Goal: Information Seeking & Learning: Learn about a topic

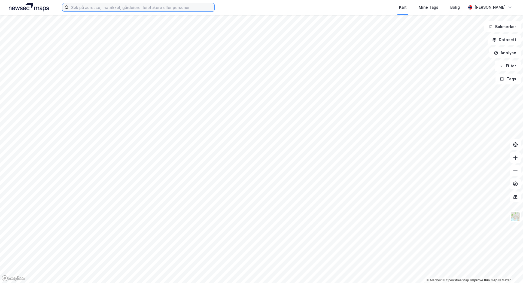
click at [104, 6] on input at bounding box center [141, 7] width 145 height 8
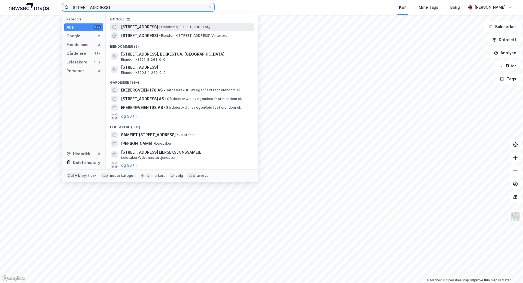
type input "[STREET_ADDRESS]"
click at [137, 26] on span "[STREET_ADDRESS]" at bounding box center [139, 27] width 37 height 7
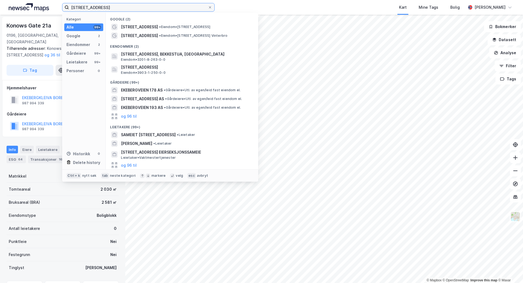
click at [116, 8] on input "[STREET_ADDRESS]" at bounding box center [138, 7] width 139 height 8
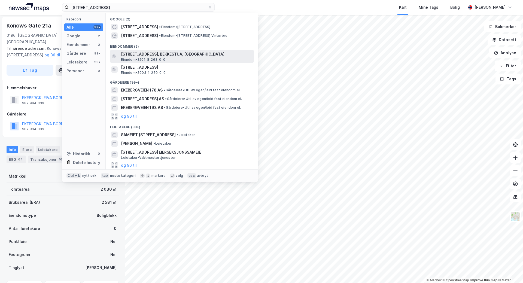
click at [141, 54] on span "[STREET_ADDRESS], BEKKESTUA, [GEOGRAPHIC_DATA]" at bounding box center [186, 54] width 131 height 7
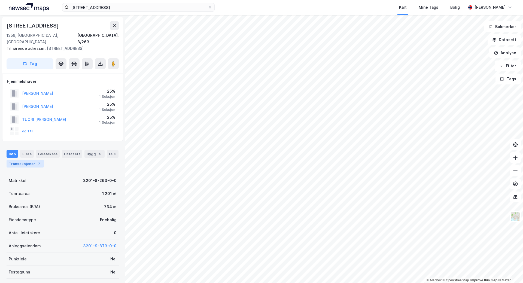
click at [23, 160] on div "Transaksjoner 7" at bounding box center [25, 164] width 37 height 8
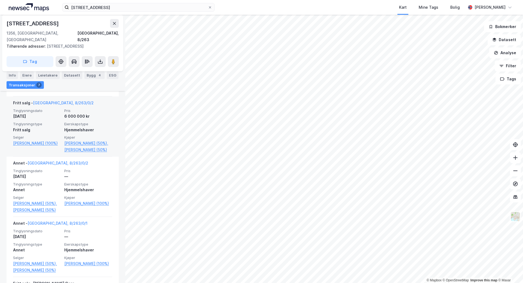
scroll to position [272, 0]
